Goal: Information Seeking & Learning: Learn about a topic

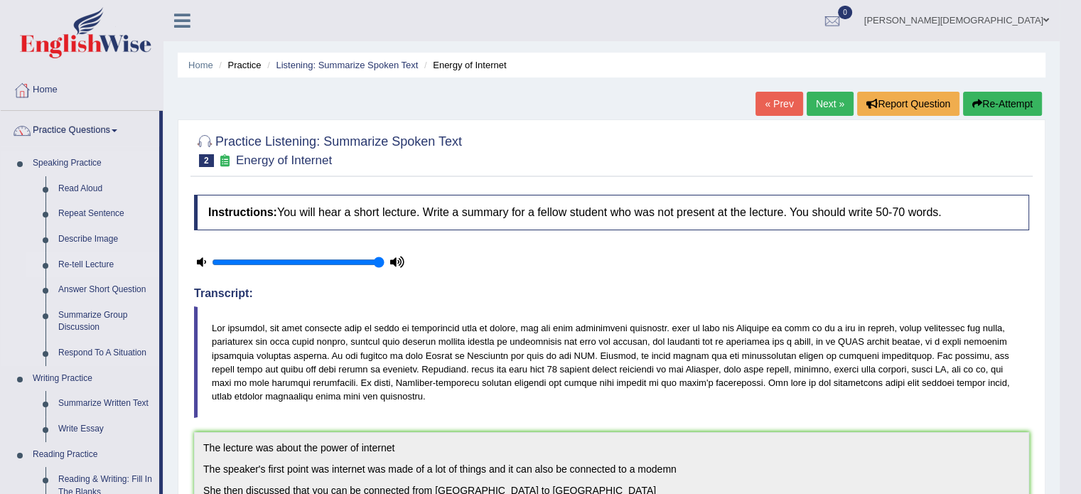
click at [102, 261] on link "Re-tell Lecture" at bounding box center [105, 265] width 107 height 26
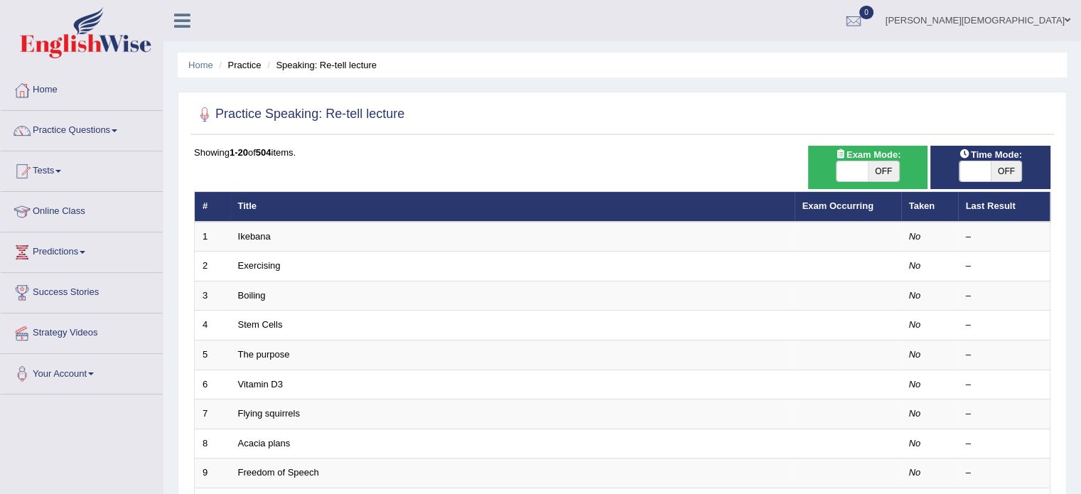
click at [966, 168] on span at bounding box center [974, 171] width 31 height 20
checkbox input "true"
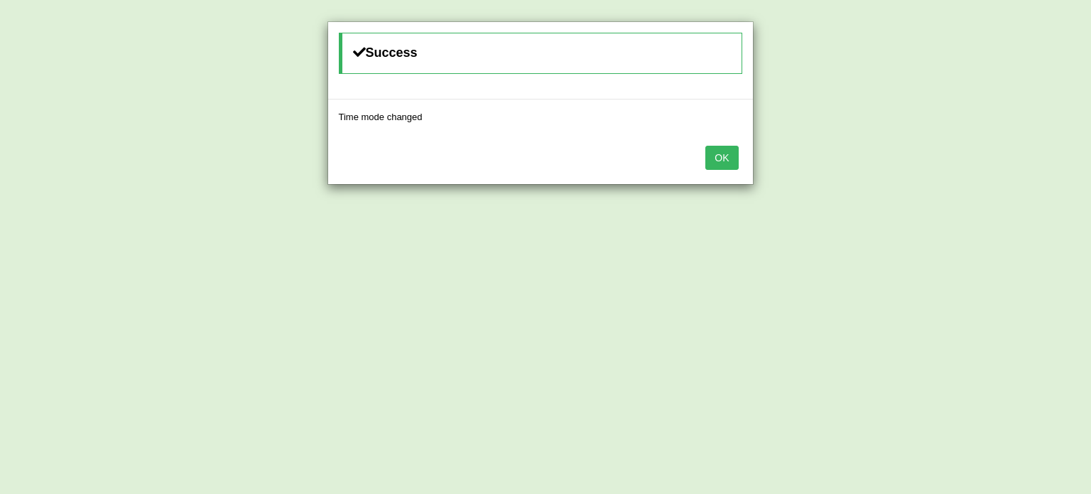
click at [725, 154] on button "OK" at bounding box center [722, 158] width 33 height 24
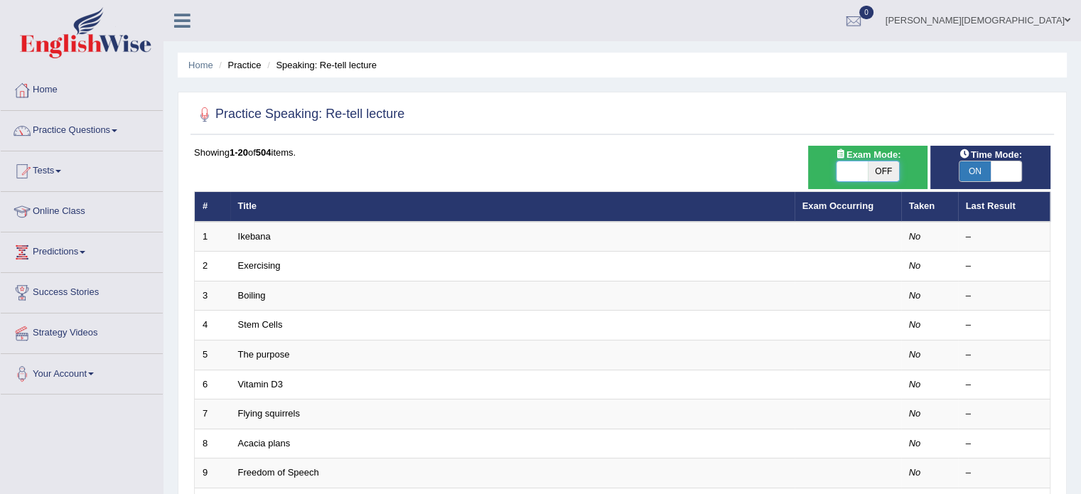
click at [838, 170] on span at bounding box center [851, 171] width 31 height 20
checkbox input "true"
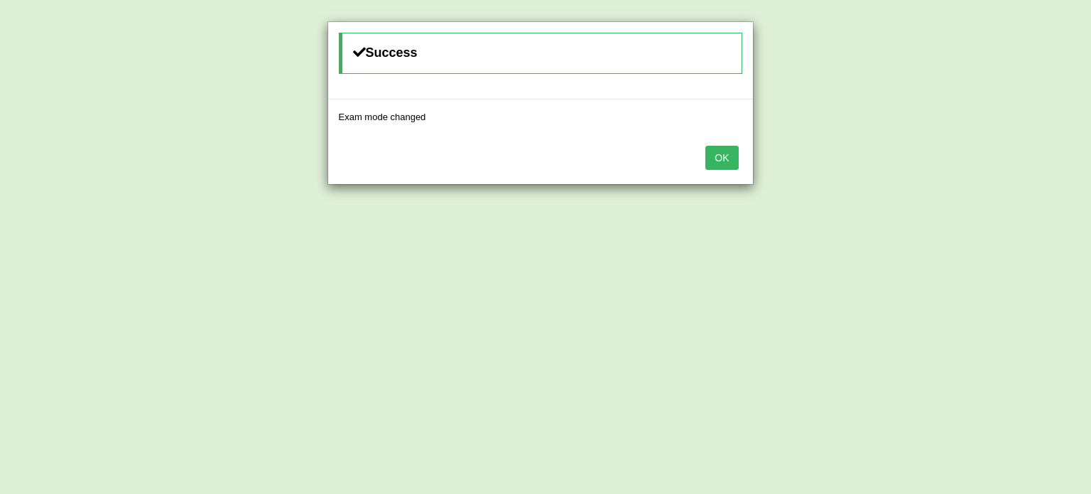
click at [731, 156] on button "OK" at bounding box center [722, 158] width 33 height 24
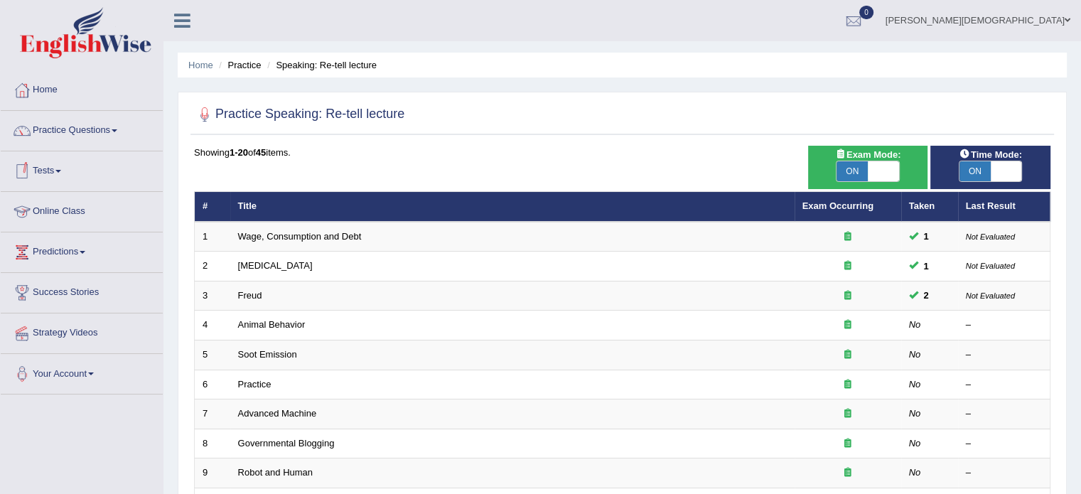
click at [71, 207] on link "Online Class" at bounding box center [82, 210] width 162 height 36
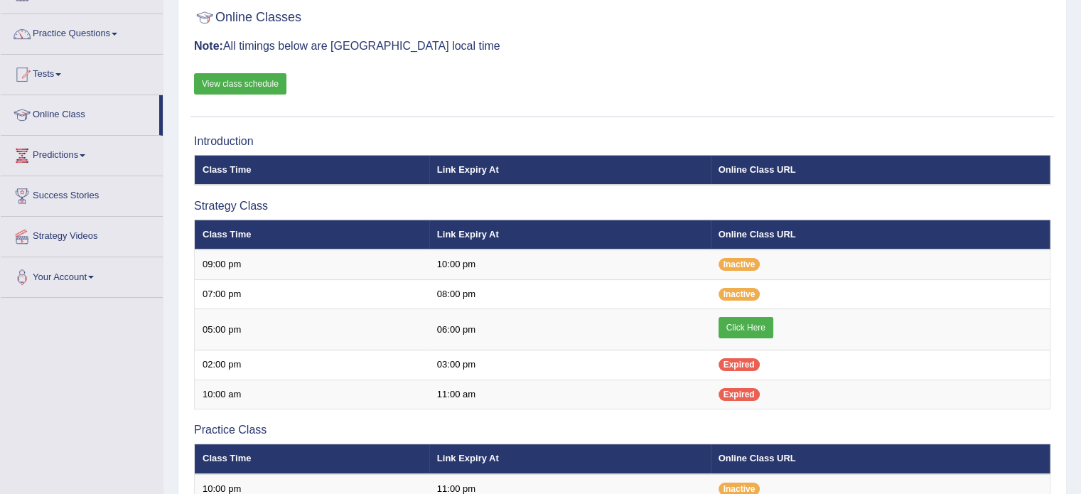
scroll to position [111, 0]
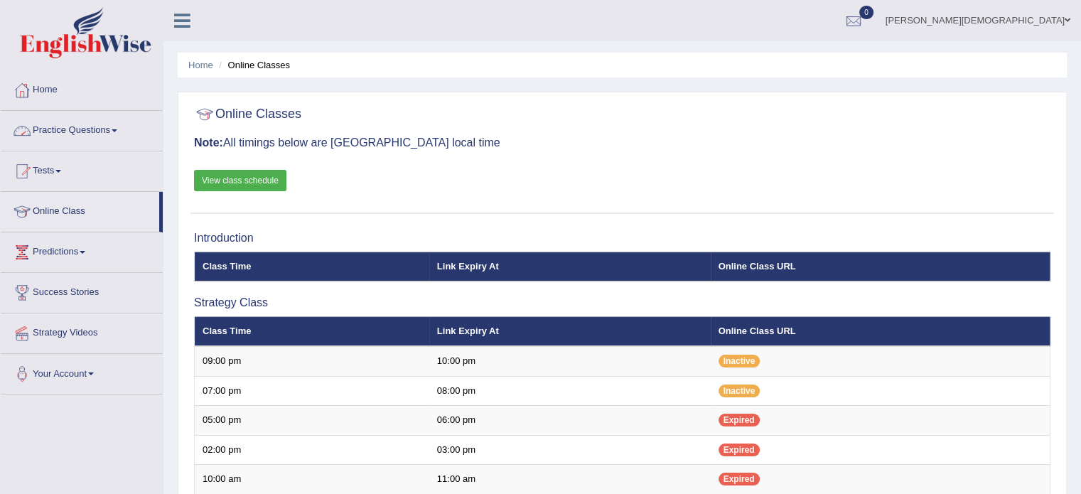
click at [123, 127] on link "Practice Questions" at bounding box center [82, 129] width 162 height 36
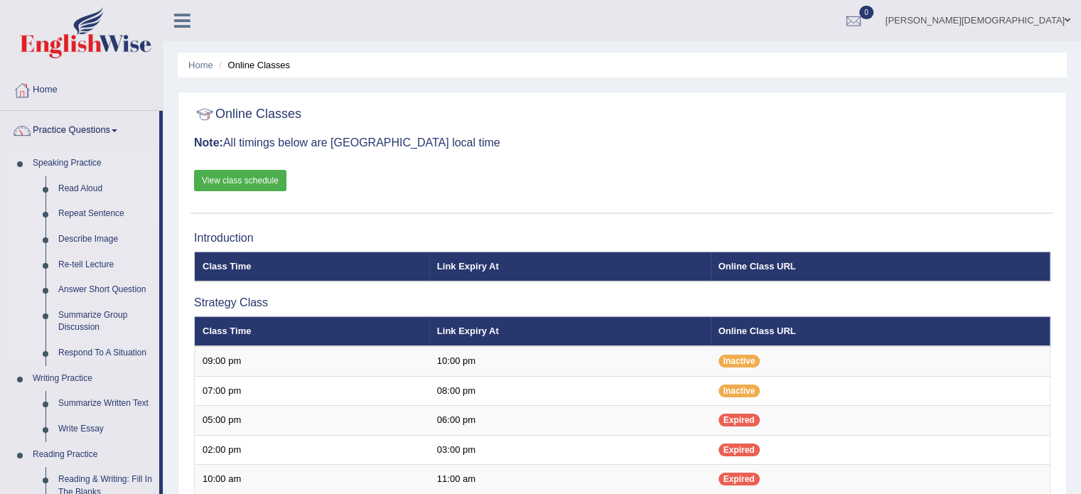
click at [113, 212] on link "Repeat Sentence" at bounding box center [105, 214] width 107 height 26
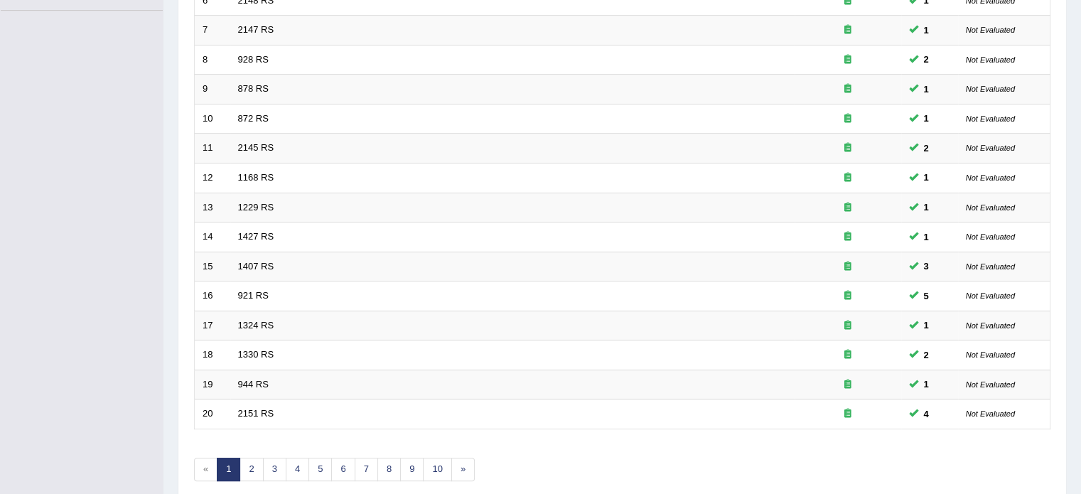
scroll to position [443, 0]
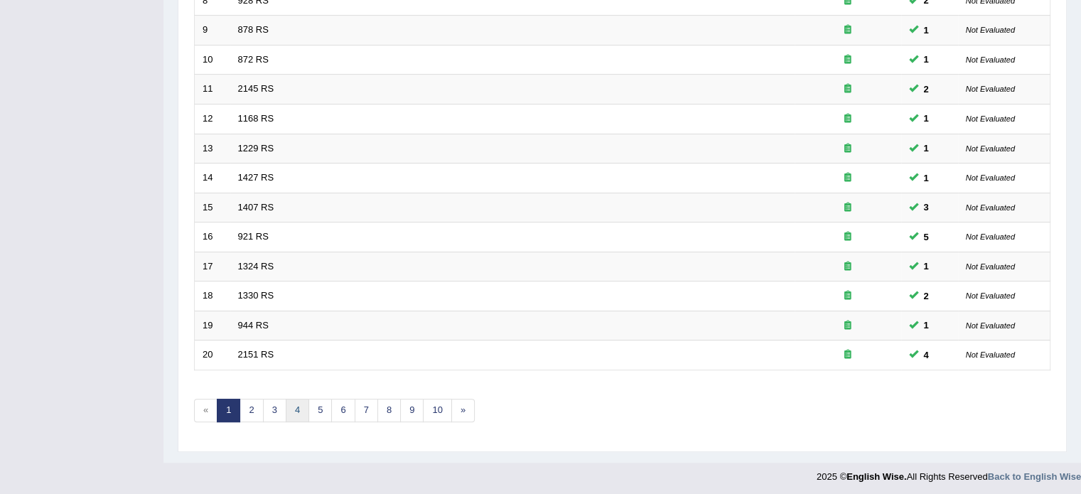
click at [296, 410] on link "4" at bounding box center [297, 410] width 23 height 23
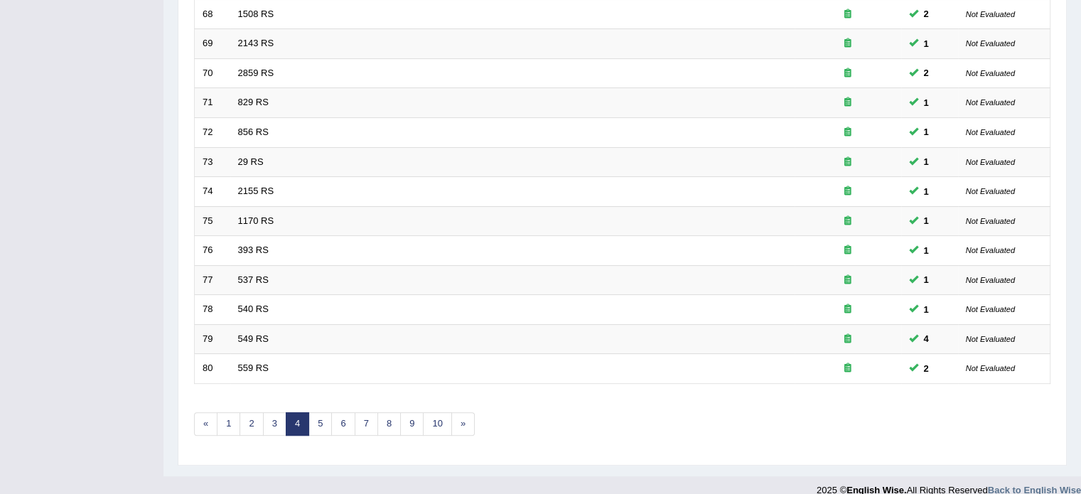
scroll to position [431, 0]
click at [315, 419] on link "5" at bounding box center [319, 422] width 23 height 23
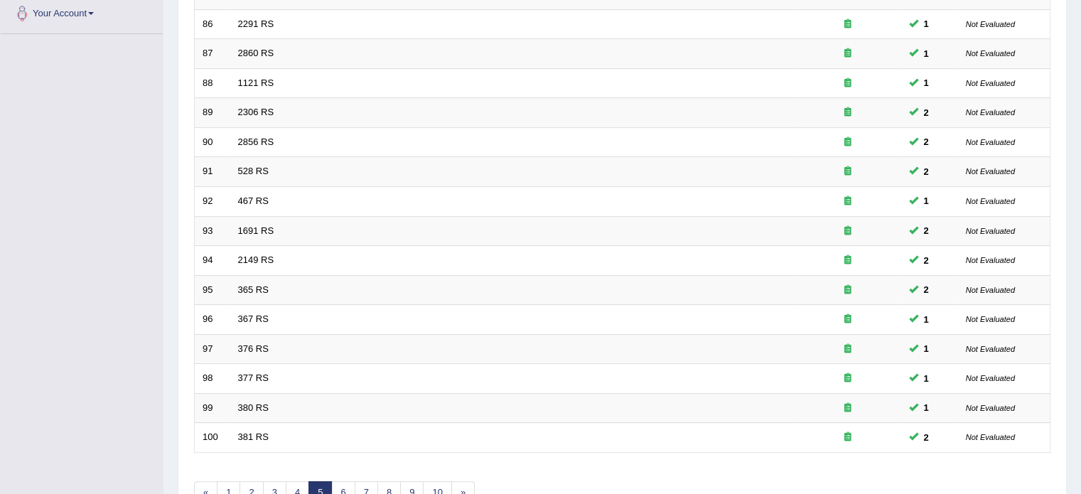
scroll to position [399, 0]
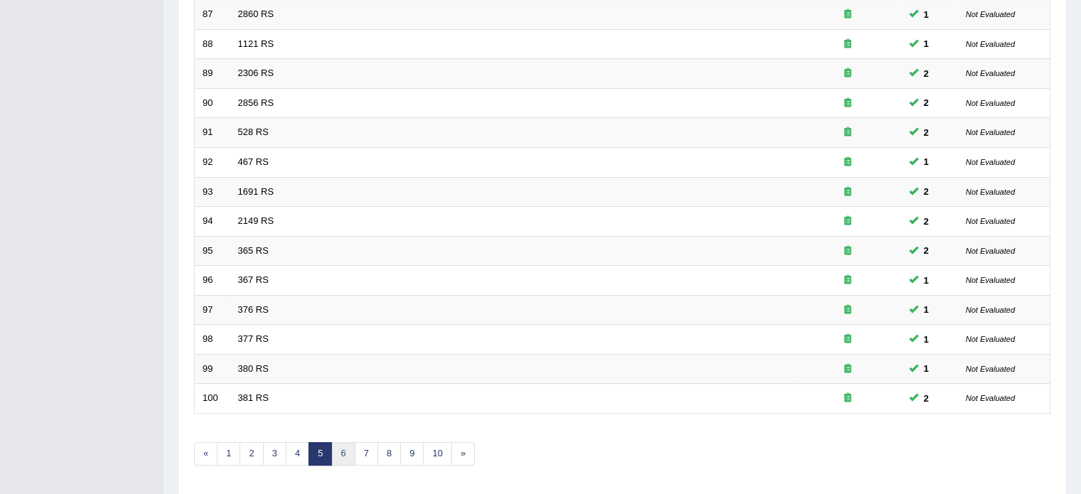
click at [341, 447] on link "6" at bounding box center [342, 453] width 23 height 23
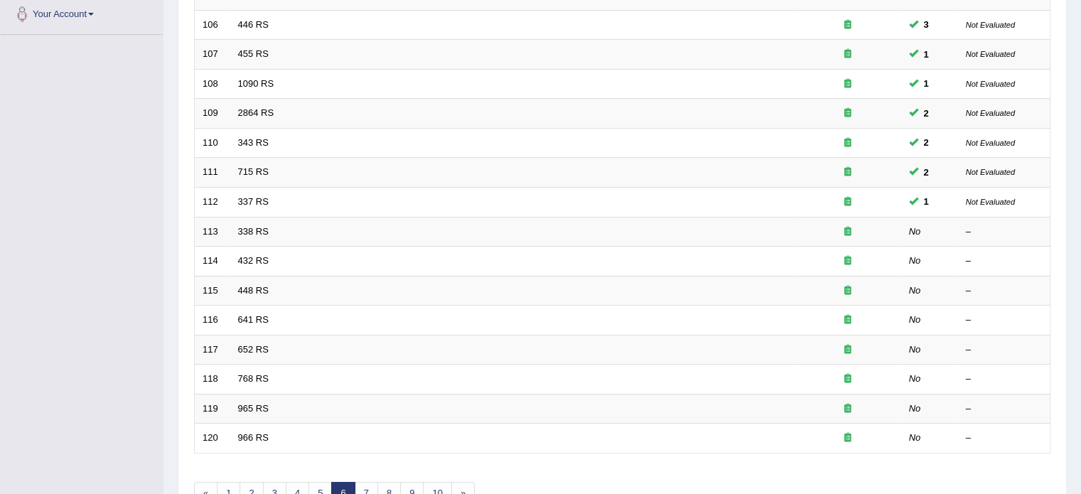
scroll to position [360, 0]
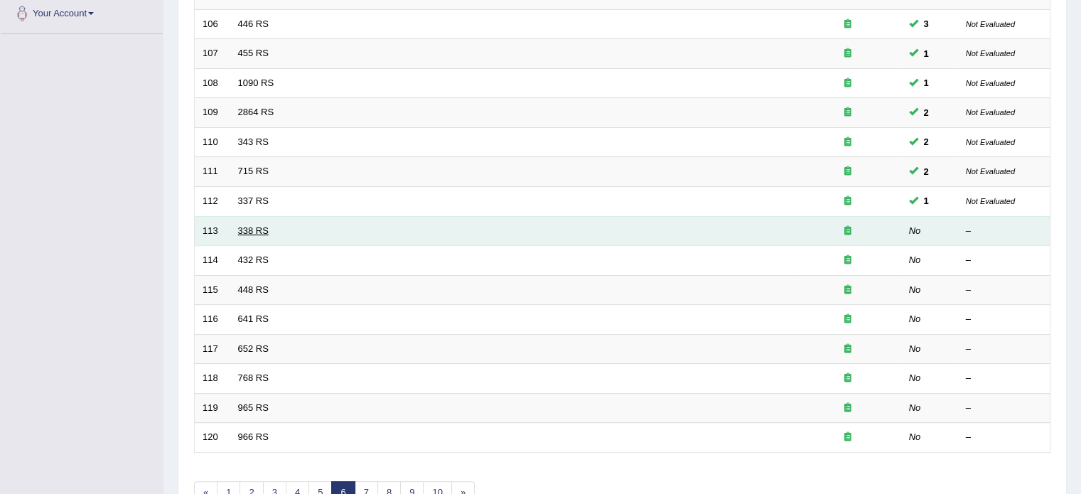
click at [266, 226] on link "338 RS" at bounding box center [253, 230] width 31 height 11
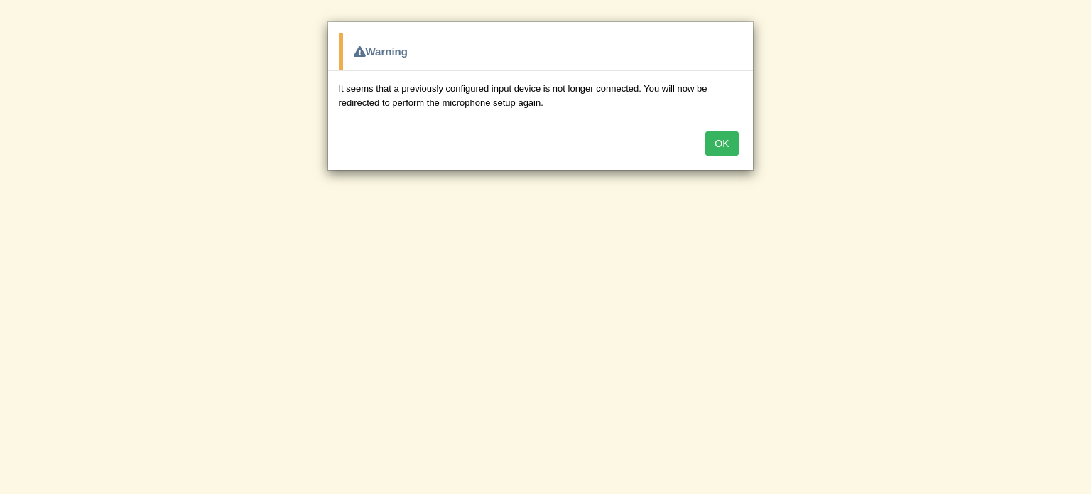
click at [730, 140] on button "OK" at bounding box center [722, 143] width 33 height 24
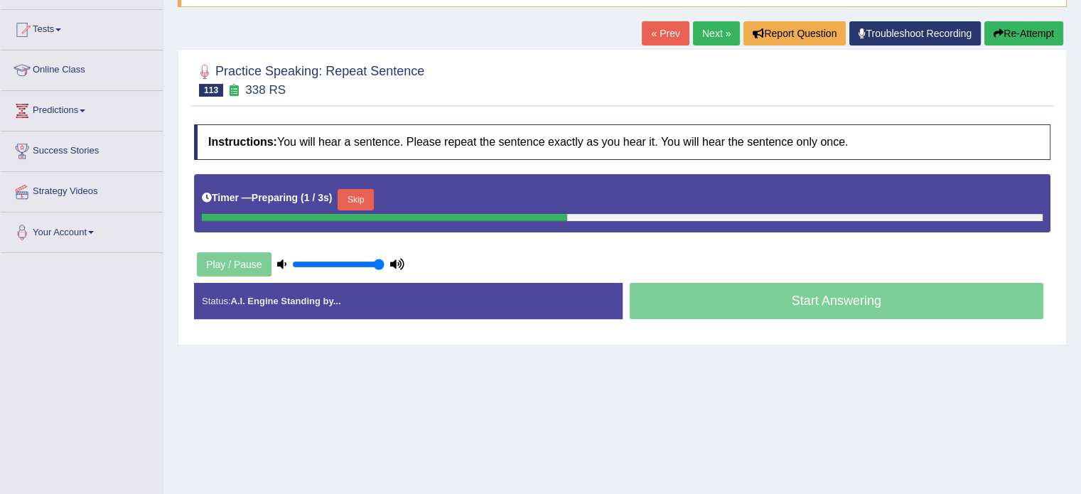
scroll to position [142, 0]
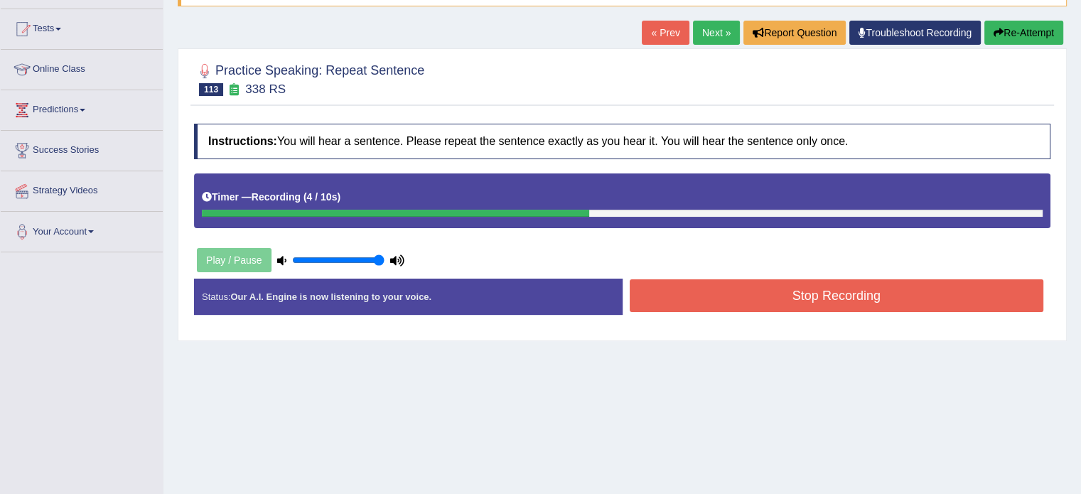
click at [844, 306] on button "Stop Recording" at bounding box center [836, 295] width 414 height 33
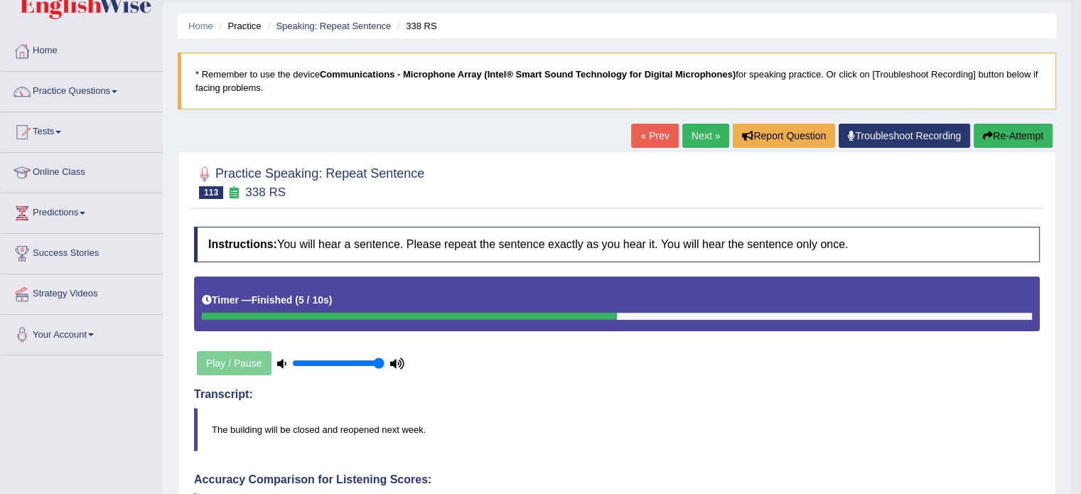
scroll to position [36, 0]
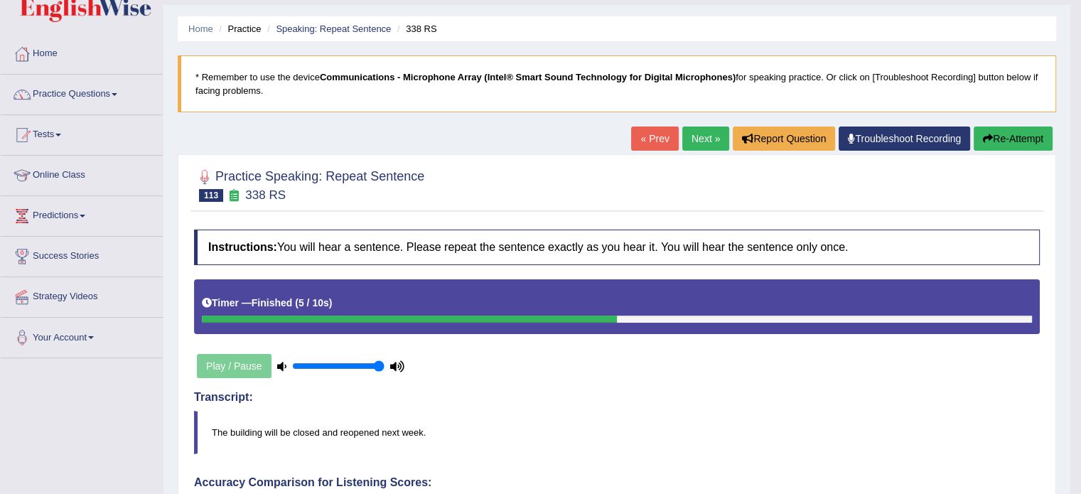
click at [691, 134] on link "Next »" at bounding box center [705, 138] width 47 height 24
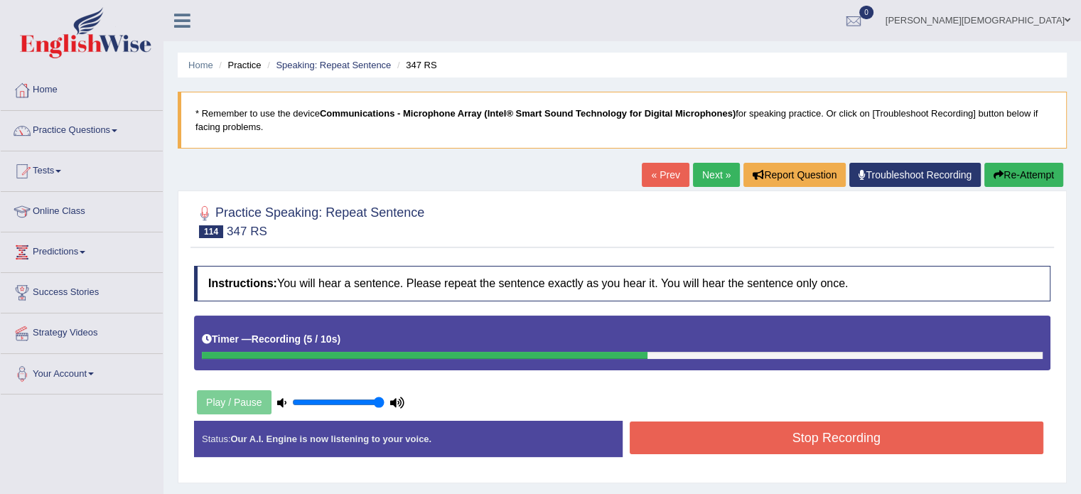
click at [789, 428] on button "Stop Recording" at bounding box center [836, 437] width 414 height 33
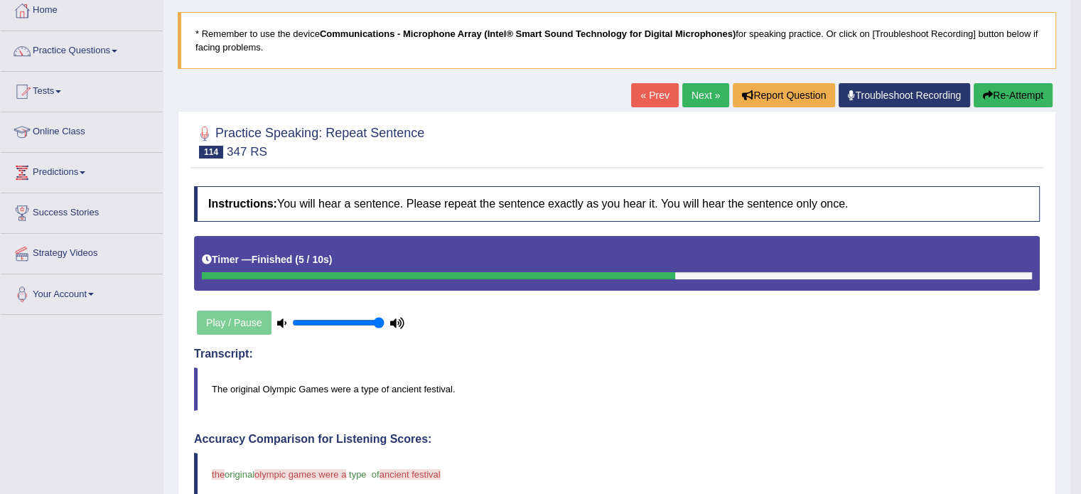
scroll to position [77, 0]
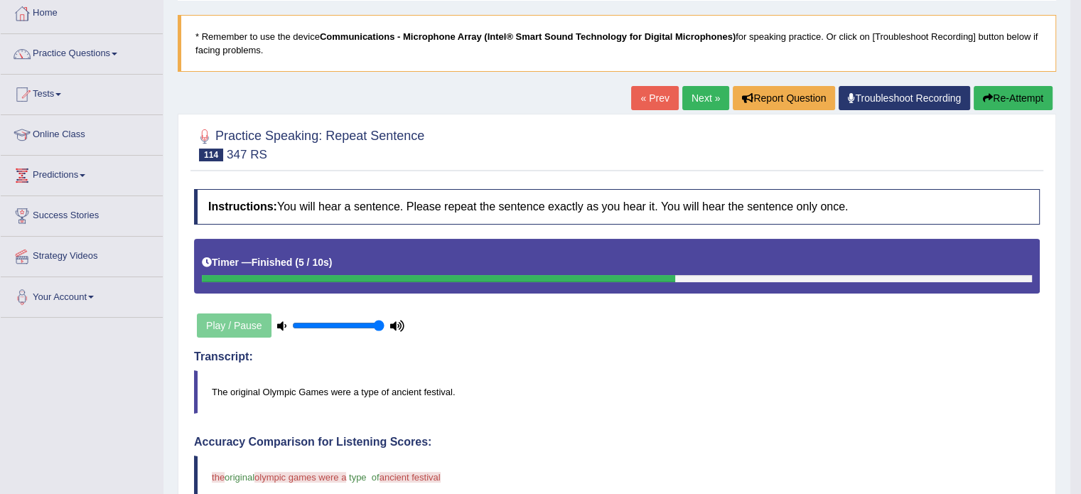
click at [1011, 93] on button "Re-Attempt" at bounding box center [1012, 98] width 79 height 24
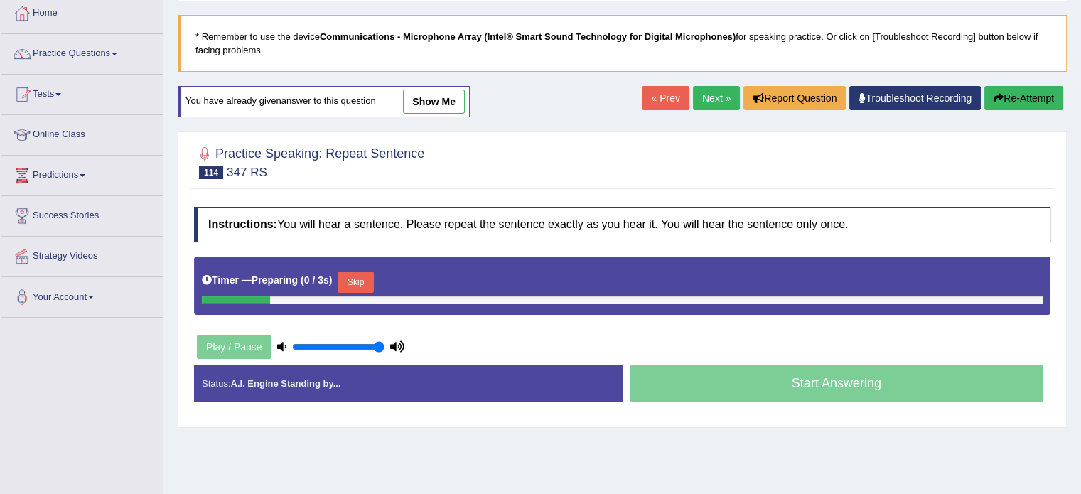
scroll to position [77, 0]
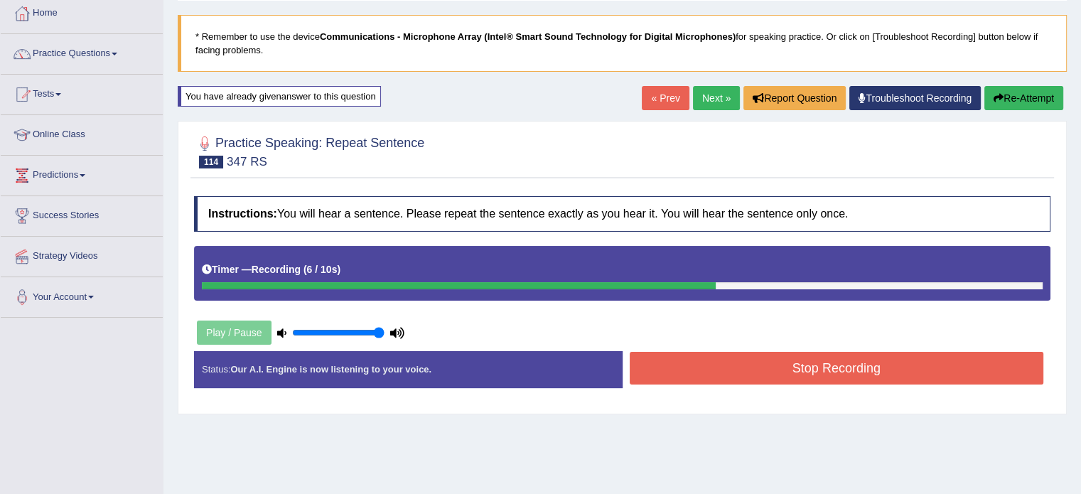
click at [881, 357] on button "Stop Recording" at bounding box center [836, 368] width 414 height 33
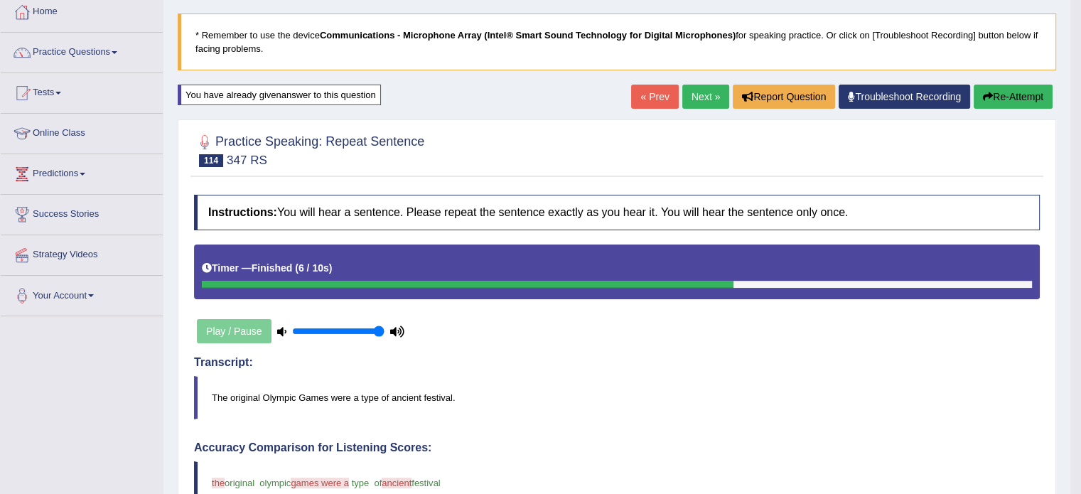
scroll to position [0, 0]
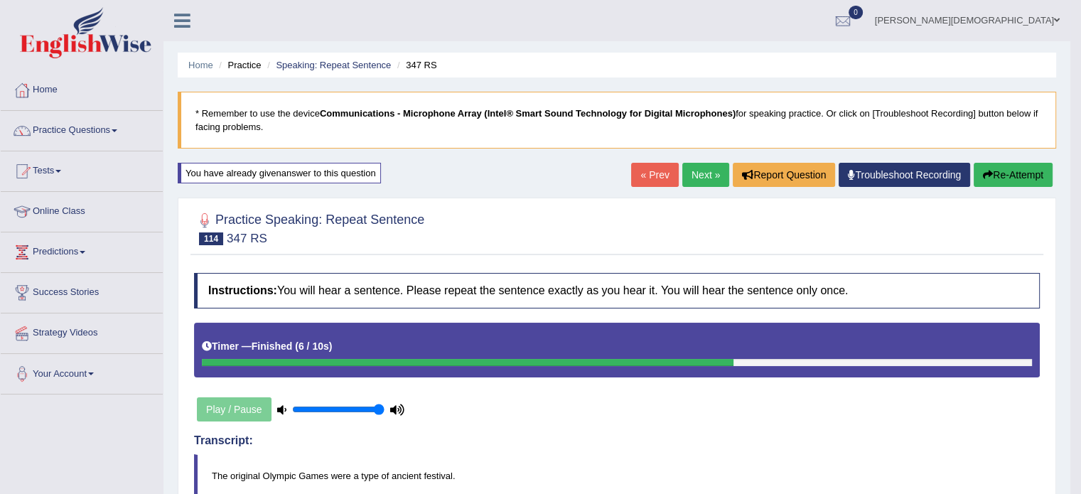
click at [694, 175] on link "Next »" at bounding box center [705, 175] width 47 height 24
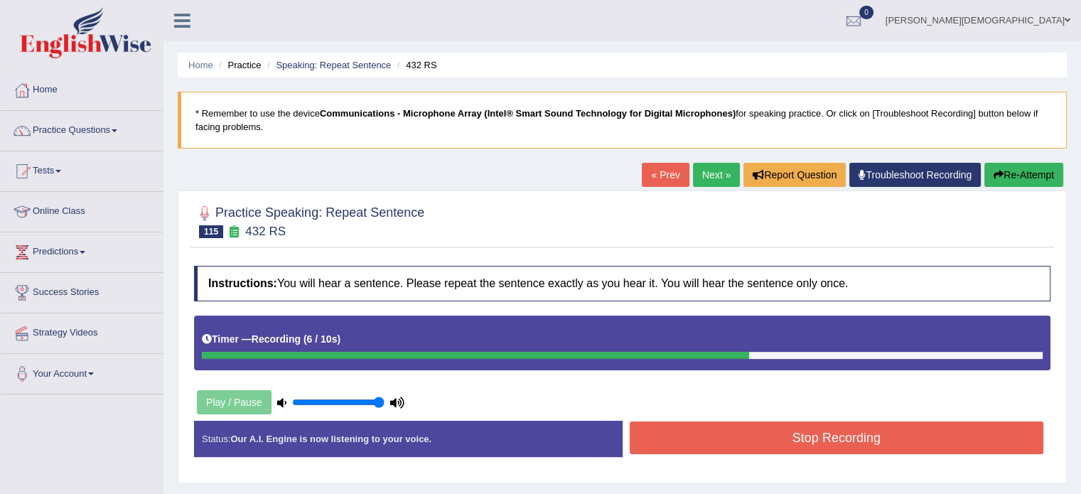
click at [689, 443] on button "Stop Recording" at bounding box center [836, 437] width 414 height 33
